Goal: Navigation & Orientation: Find specific page/section

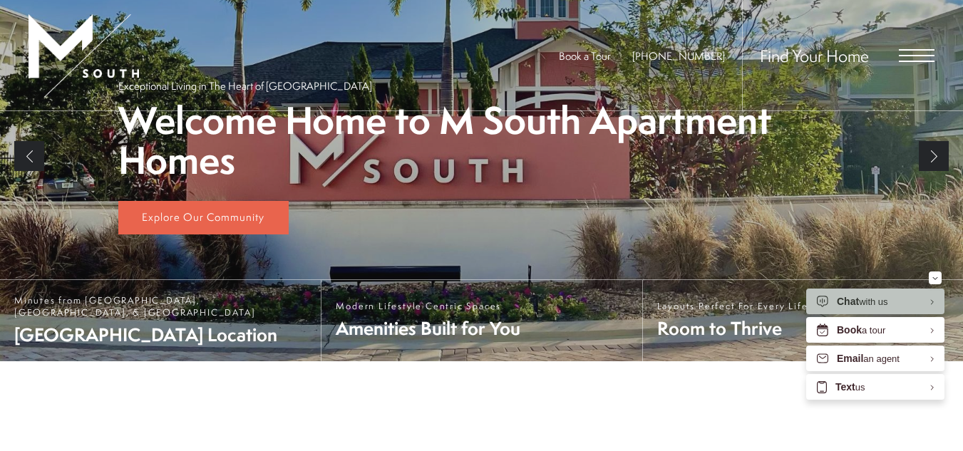
scroll to position [284, 0]
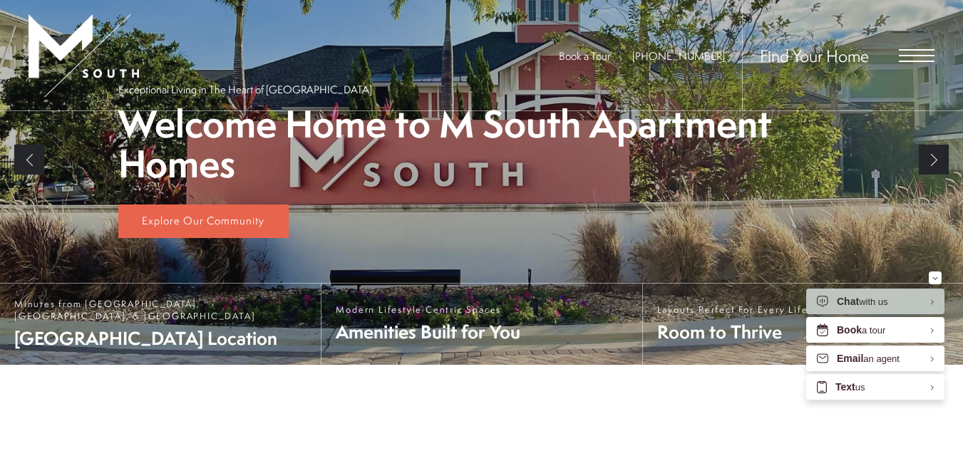
click at [903, 59] on span "Open Menu" at bounding box center [917, 55] width 36 height 13
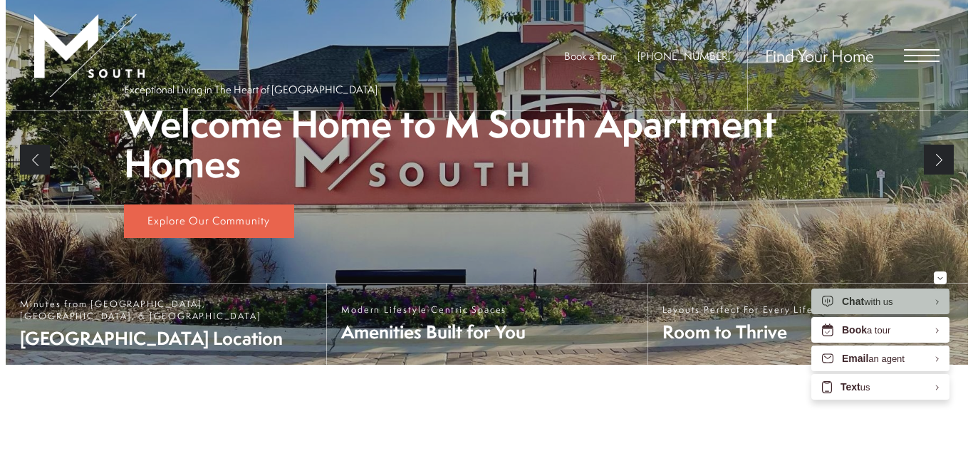
scroll to position [0, 0]
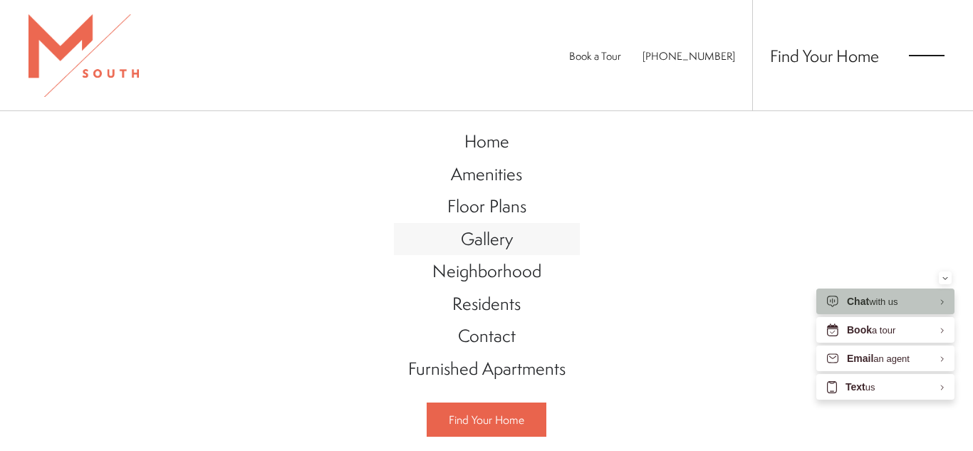
click at [490, 238] on span "Gallery" at bounding box center [487, 239] width 52 height 24
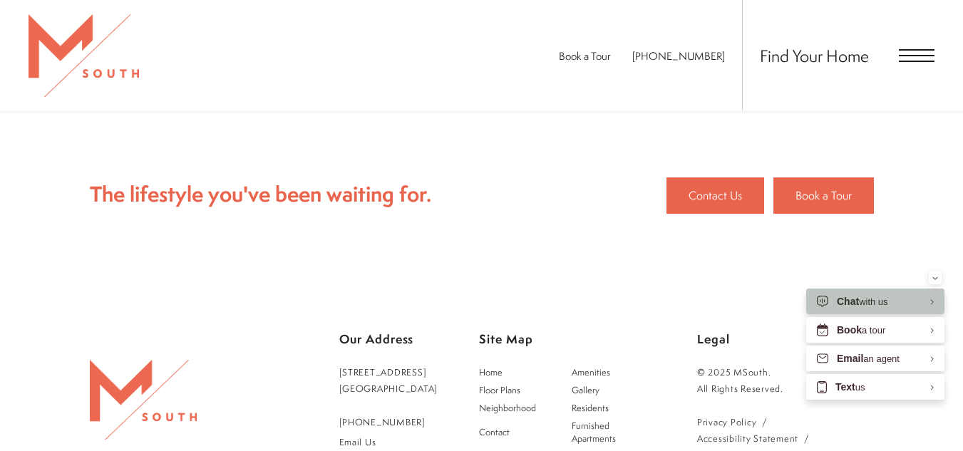
scroll to position [2949, 0]
click at [918, 63] on div "Find Your Home" at bounding box center [838, 55] width 192 height 110
click at [916, 53] on span "Open Menu" at bounding box center [917, 55] width 36 height 13
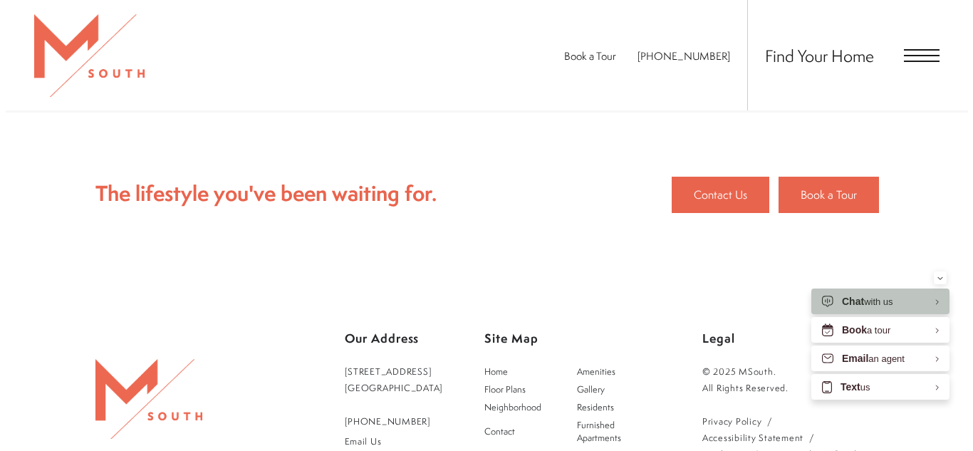
scroll to position [0, 0]
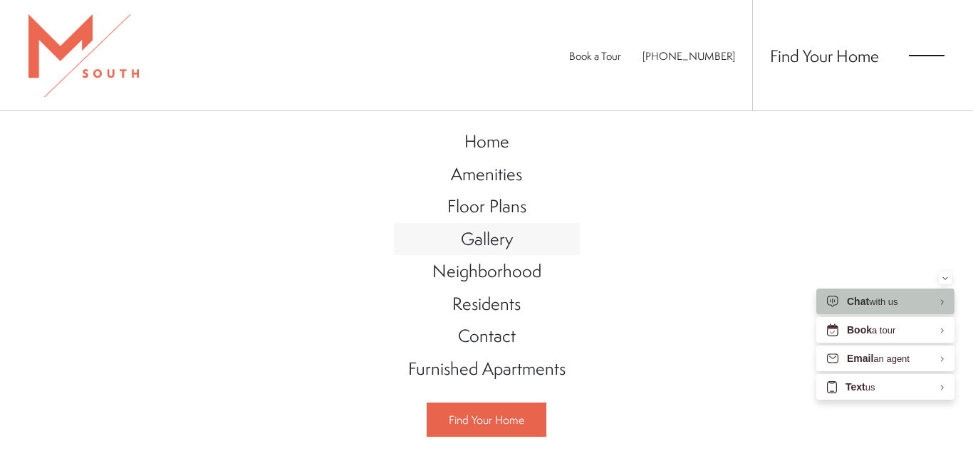
click at [472, 235] on span "Gallery" at bounding box center [487, 239] width 52 height 24
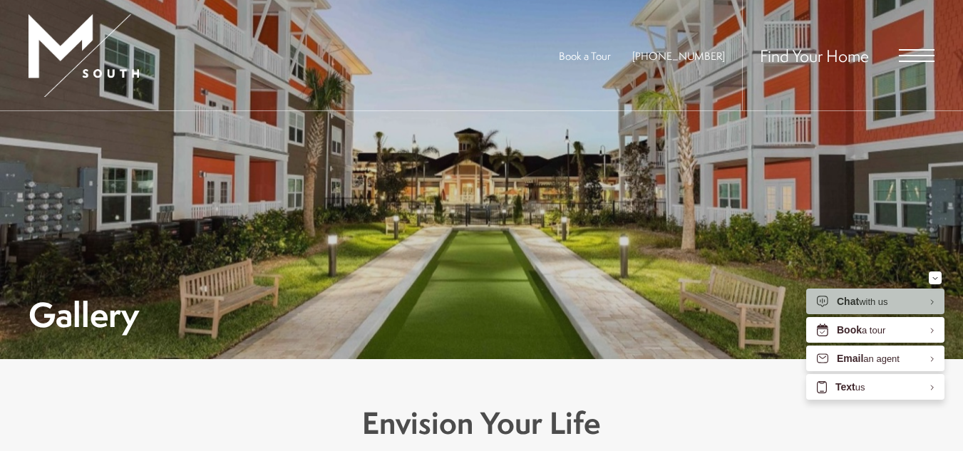
scroll to position [15, 0]
click at [474, 236] on div "Gallery" at bounding box center [482, 228] width 906 height 207
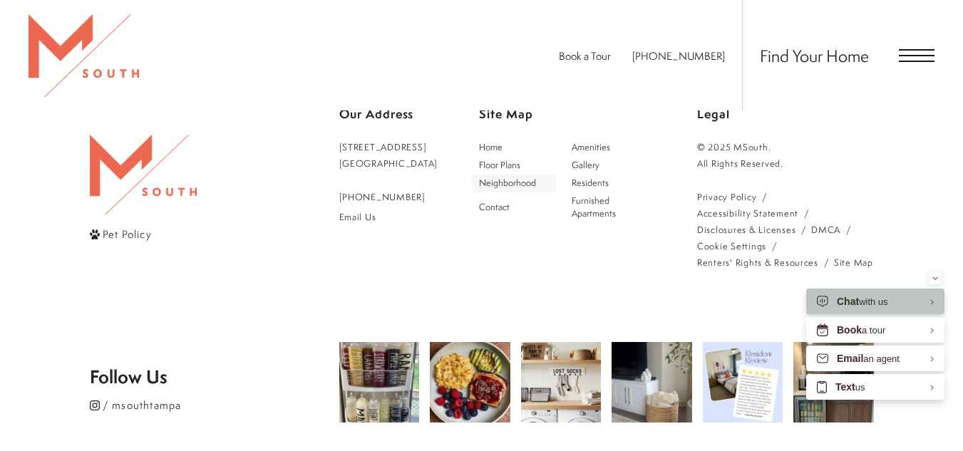
scroll to position [3175, 0]
click at [738, 225] on link "Disclosures & Licenses" at bounding box center [746, 229] width 98 height 16
